Goal: Find specific page/section: Find specific page/section

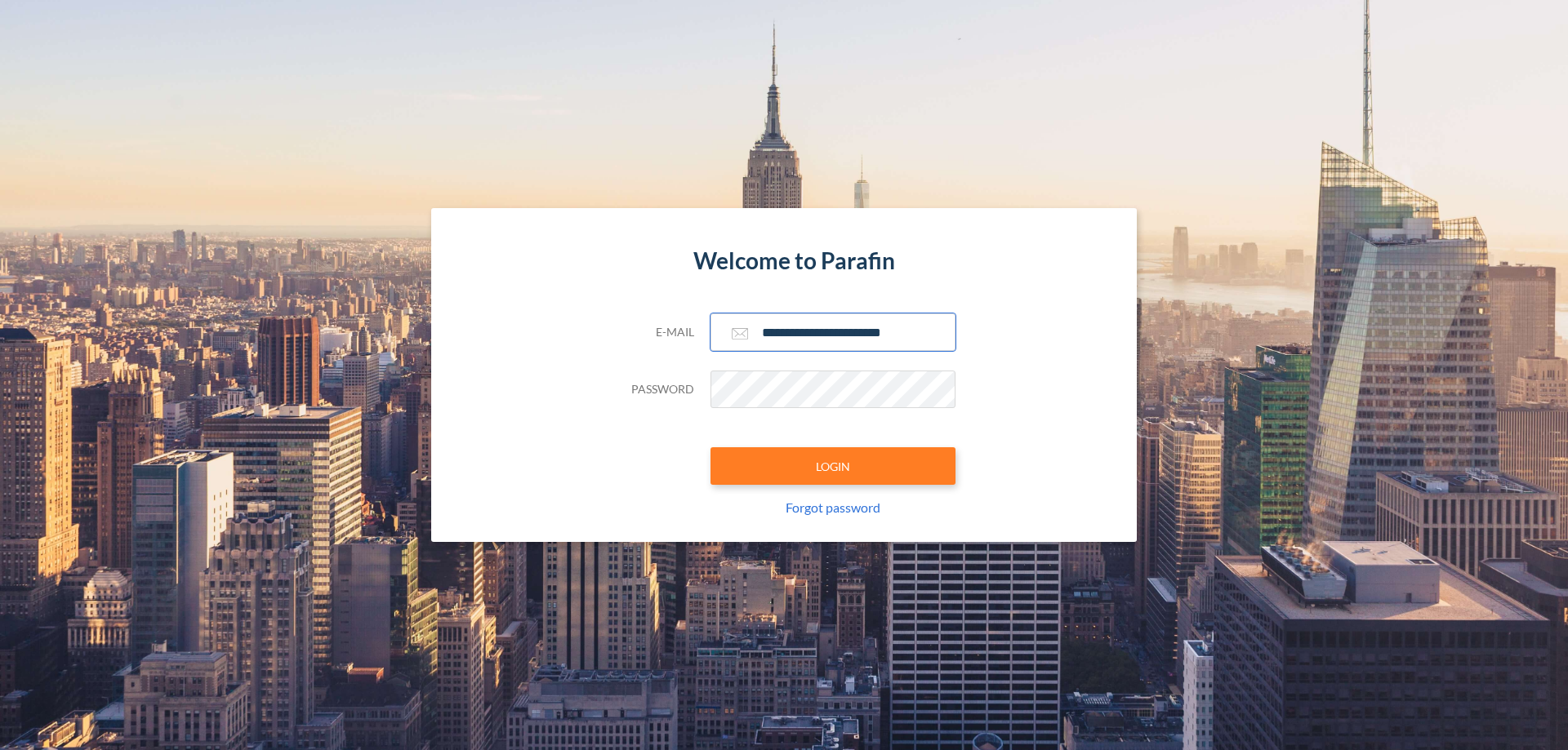
type input "**********"
click at [832, 466] on button "LOGIN" at bounding box center [832, 466] width 245 height 38
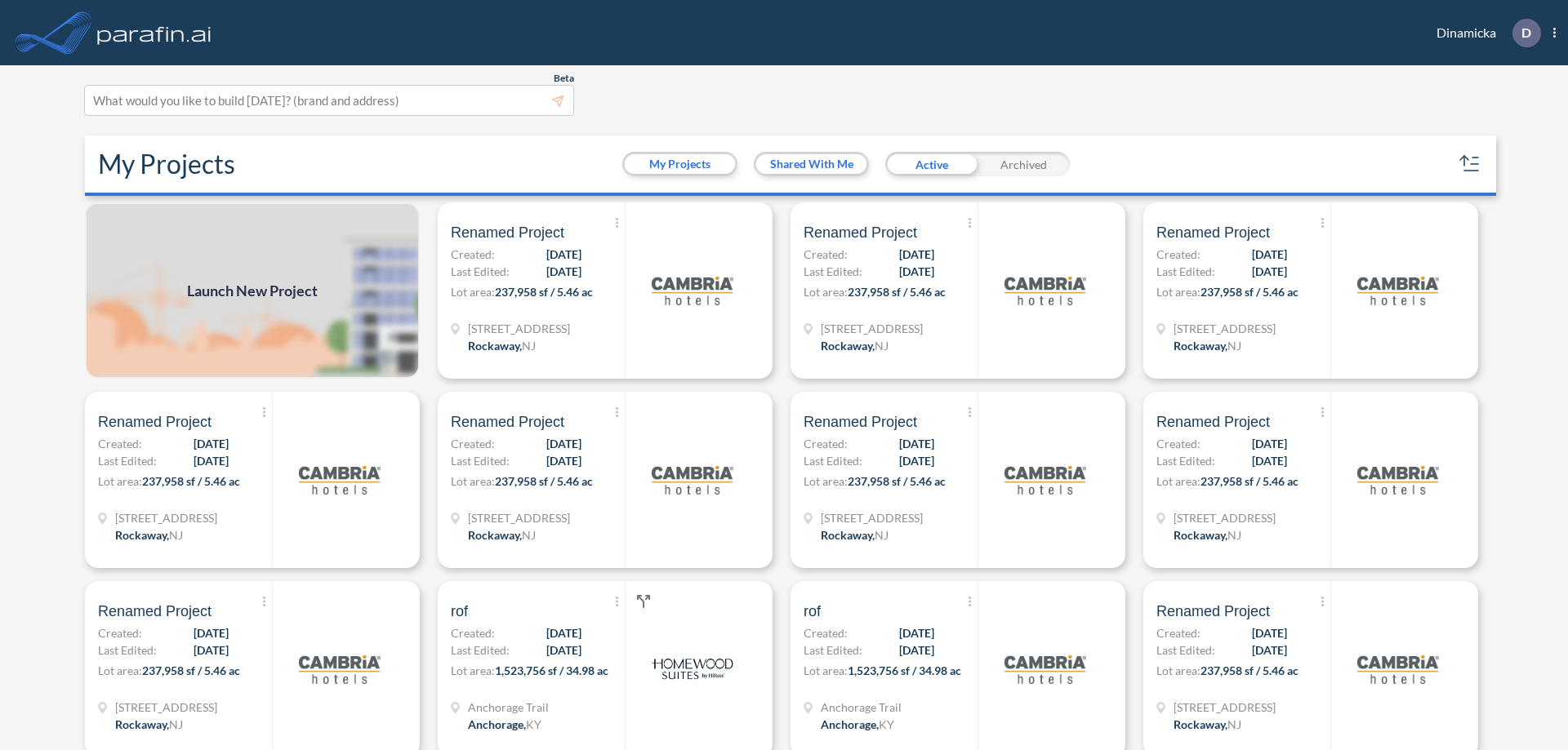
scroll to position [4, 0]
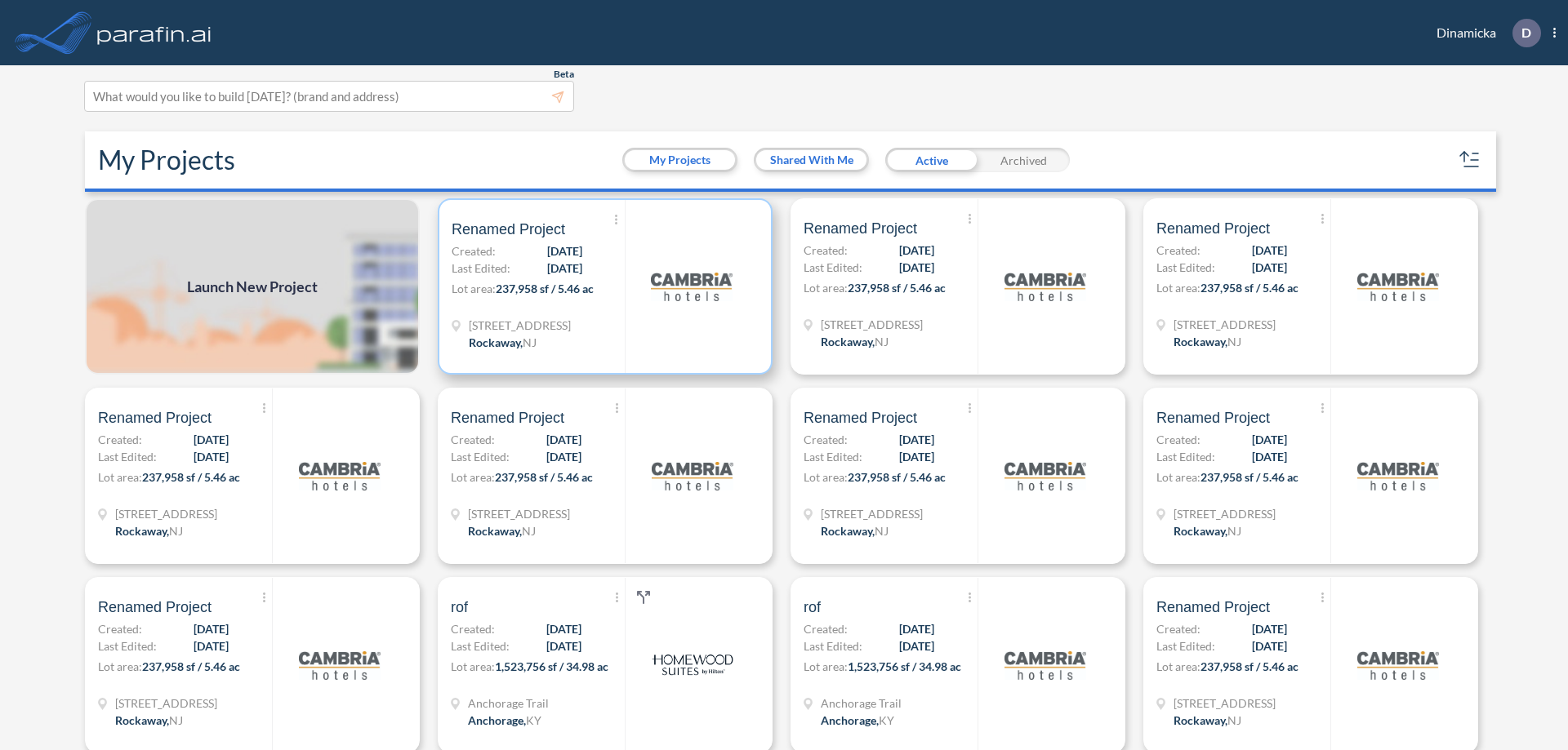
click at [602, 287] on p "Lot area: 237,958 sf / 5.46 ac" at bounding box center [538, 292] width 173 height 24
